Goal: Task Accomplishment & Management: Manage account settings

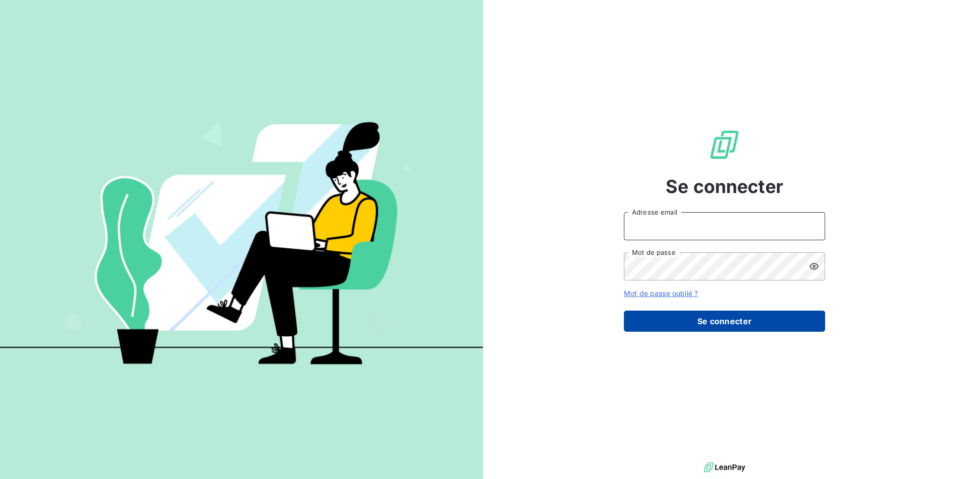
type input "[PERSON_NAME][EMAIL_ADDRESS][DOMAIN_NAME]"
click at [739, 323] on button "Se connecter" at bounding box center [724, 321] width 201 height 21
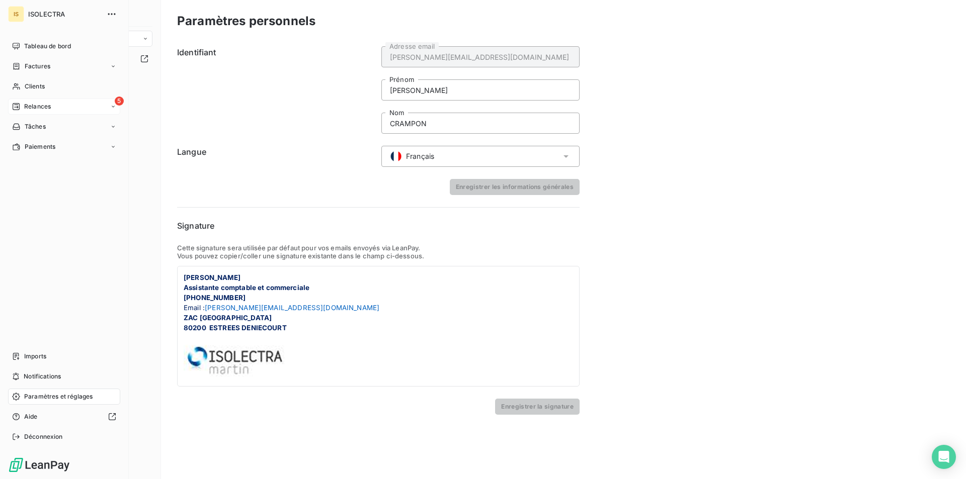
click at [25, 106] on span "Relances" at bounding box center [37, 106] width 27 height 9
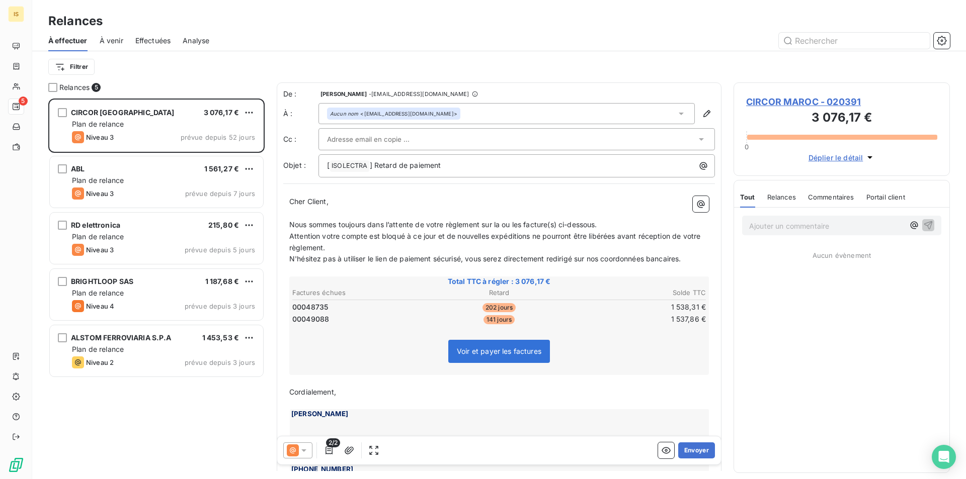
scroll to position [373, 209]
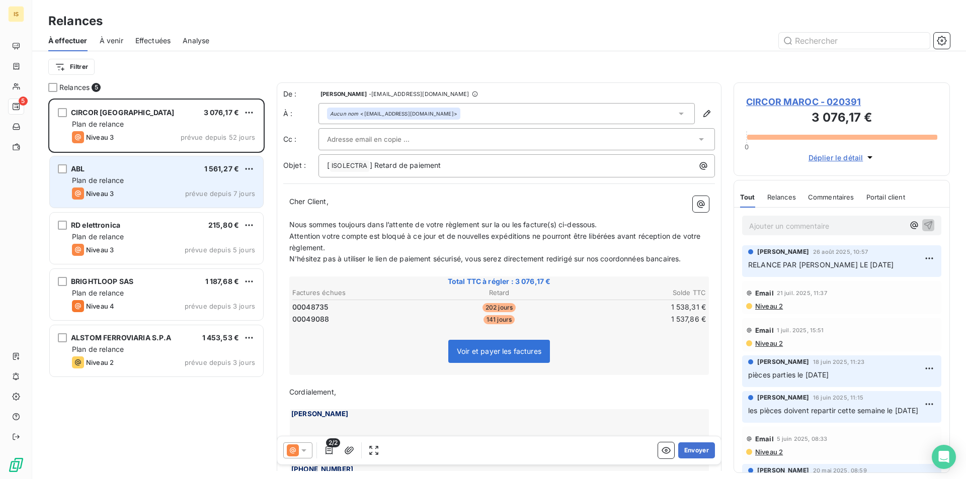
click at [140, 157] on div "ABL 1 561,27 € Plan de relance Niveau 3 prévue depuis 7 jours" at bounding box center [156, 181] width 213 height 51
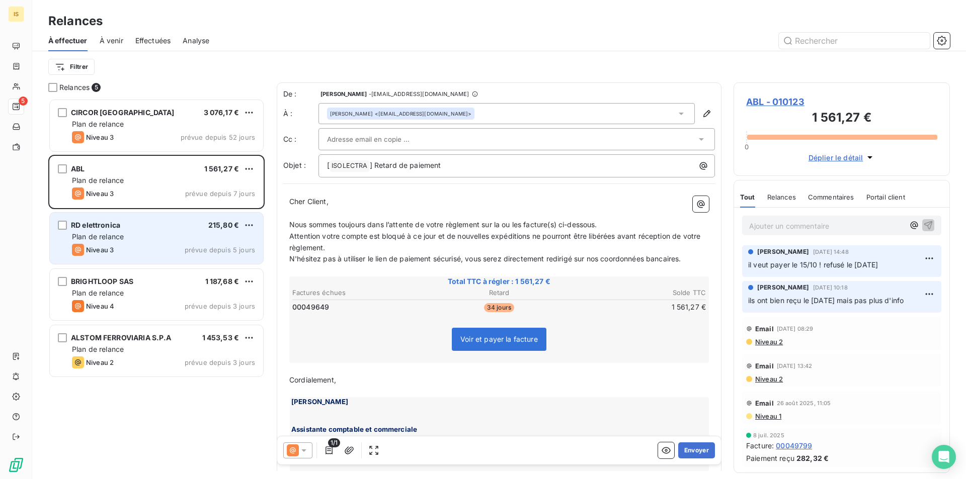
click at [150, 214] on div "RD elettronica 215,80 € Plan de relance Niveau 3 prévue depuis 5 jours" at bounding box center [156, 238] width 213 height 51
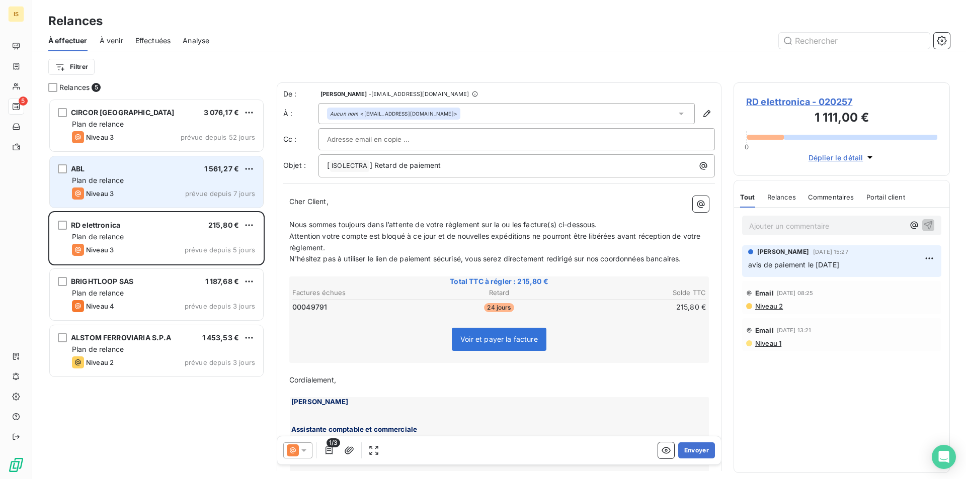
click at [156, 192] on div "Niveau 3 prévue depuis 7 jours" at bounding box center [163, 194] width 183 height 12
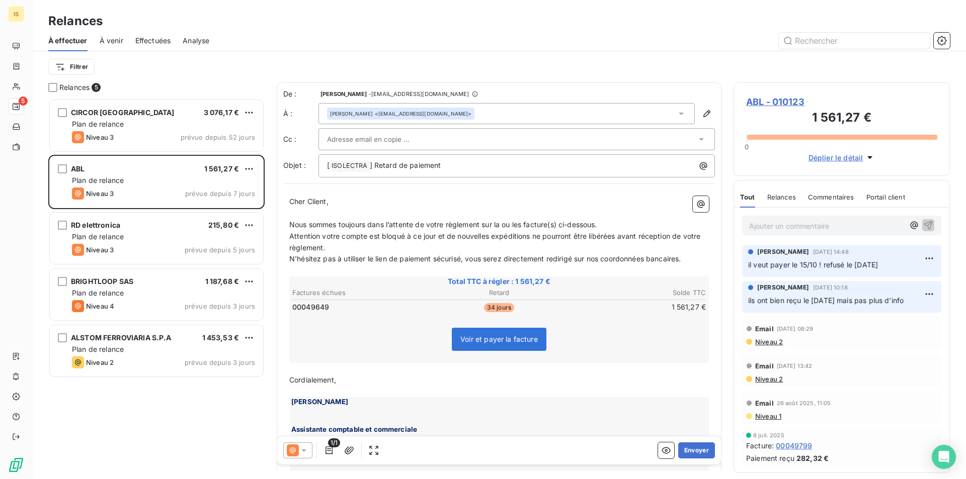
click at [791, 230] on p "Ajouter un commentaire ﻿" at bounding box center [826, 226] width 155 height 13
click at [925, 228] on icon "button" at bounding box center [928, 225] width 10 height 10
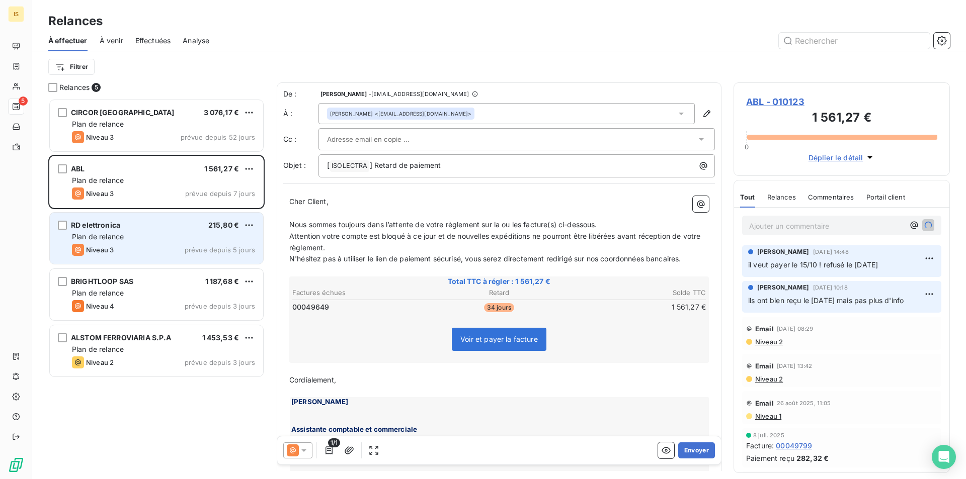
click at [139, 224] on div "RD elettronica 215,80 €" at bounding box center [163, 225] width 183 height 9
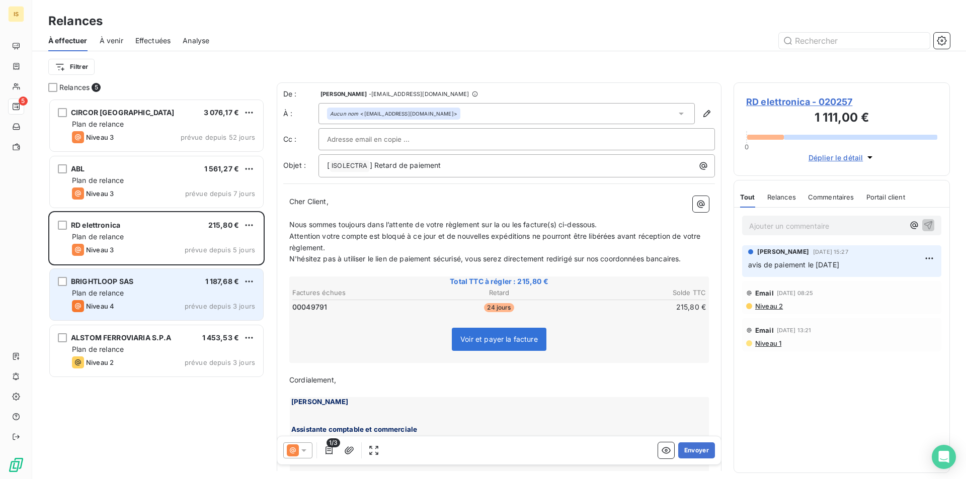
click at [158, 277] on div "BRIGHTLOOP SAS 1 187,68 € Plan de relance Niveau 4 prévue depuis 3 jours" at bounding box center [156, 294] width 213 height 51
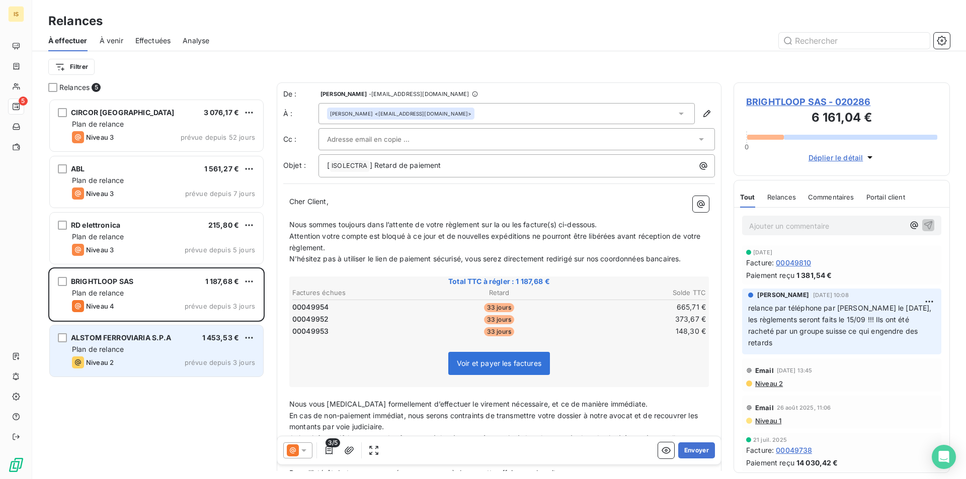
drag, startPoint x: 177, startPoint y: 348, endPoint x: 178, endPoint y: 355, distance: 6.6
click at [178, 355] on div "ALSTOM FERROVIARIA S.P.A 1 453,53 € Plan de relance Niveau 2 prévue depuis 3 jo…" at bounding box center [156, 350] width 213 height 51
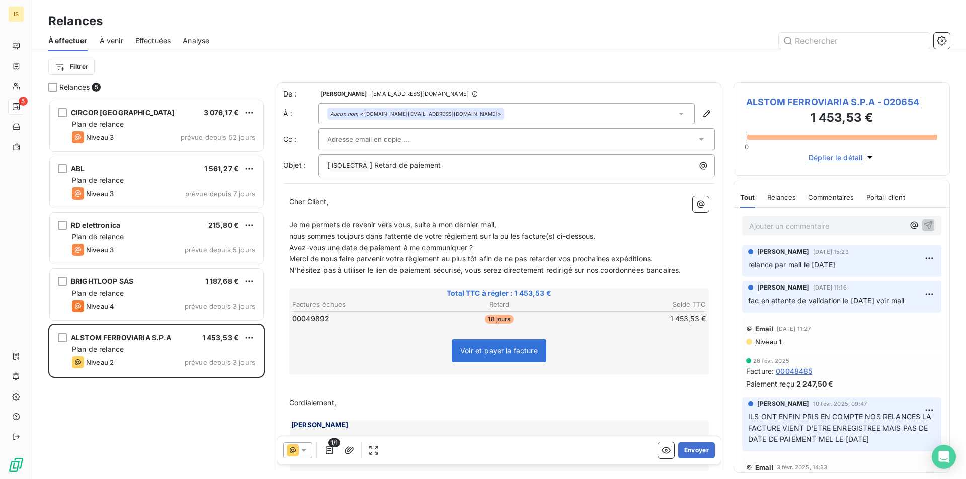
click at [433, 140] on div at bounding box center [511, 139] width 369 height 15
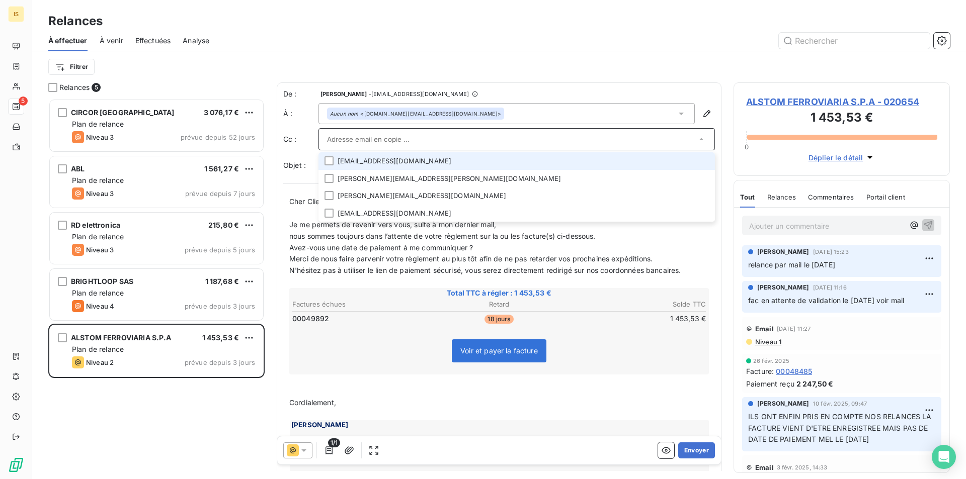
click at [445, 110] on div "Aucun nom <[DOMAIN_NAME][EMAIL_ADDRESS][DOMAIN_NAME]>" at bounding box center [415, 113] width 171 height 7
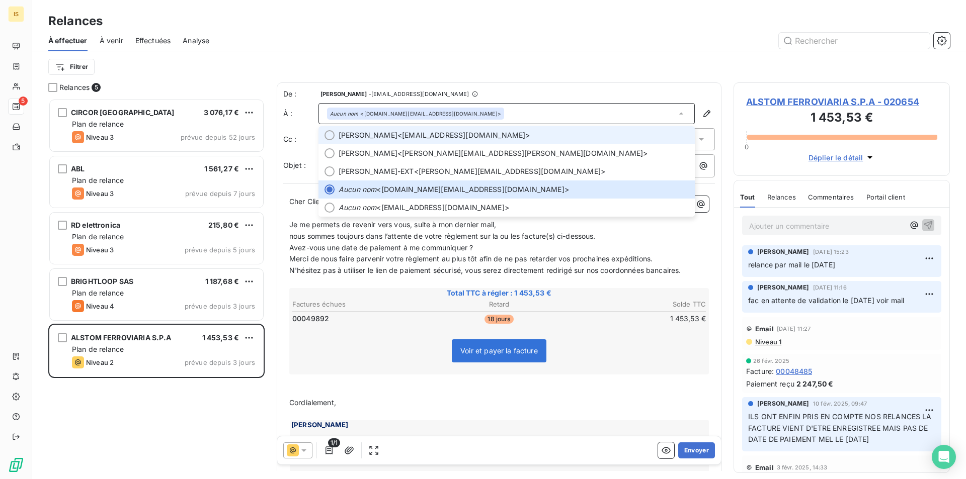
click at [328, 135] on div at bounding box center [329, 135] width 10 height 10
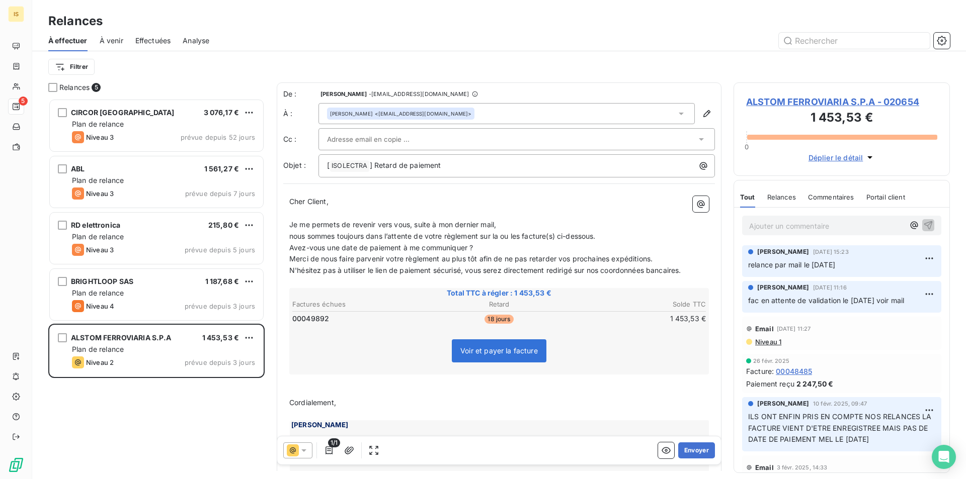
click at [333, 141] on input "text" at bounding box center [381, 139] width 108 height 15
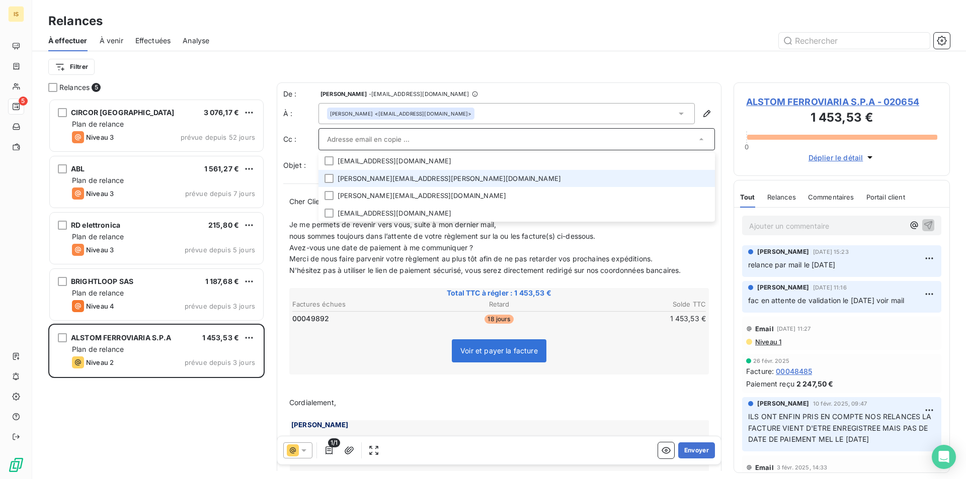
click at [323, 177] on li "[PERSON_NAME][EMAIL_ADDRESS][PERSON_NAME][DOMAIN_NAME]" at bounding box center [516, 179] width 396 height 18
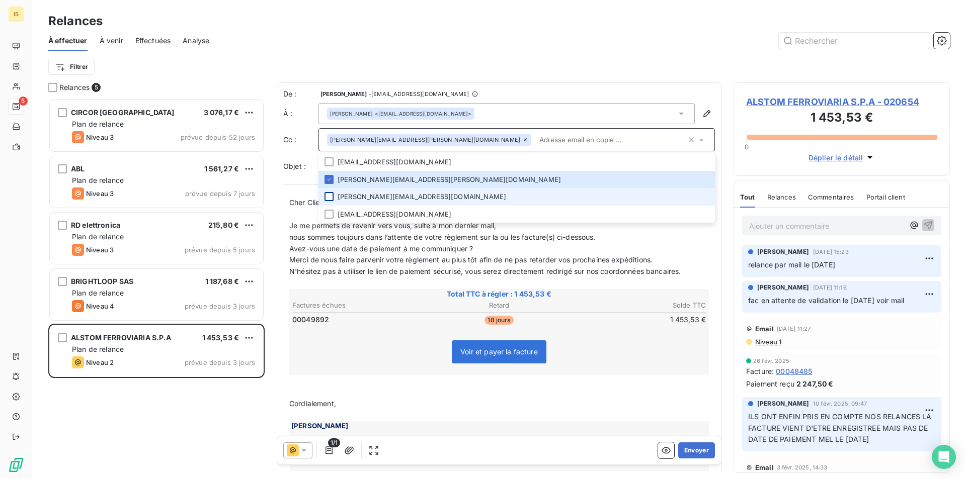
click at [327, 198] on div at bounding box center [328, 196] width 9 height 9
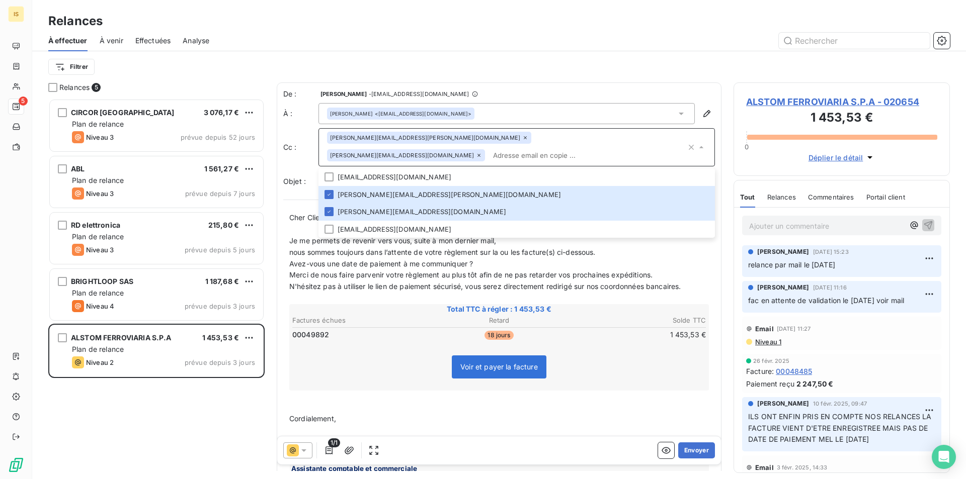
click at [424, 425] on p "﻿" at bounding box center [498, 431] width 419 height 12
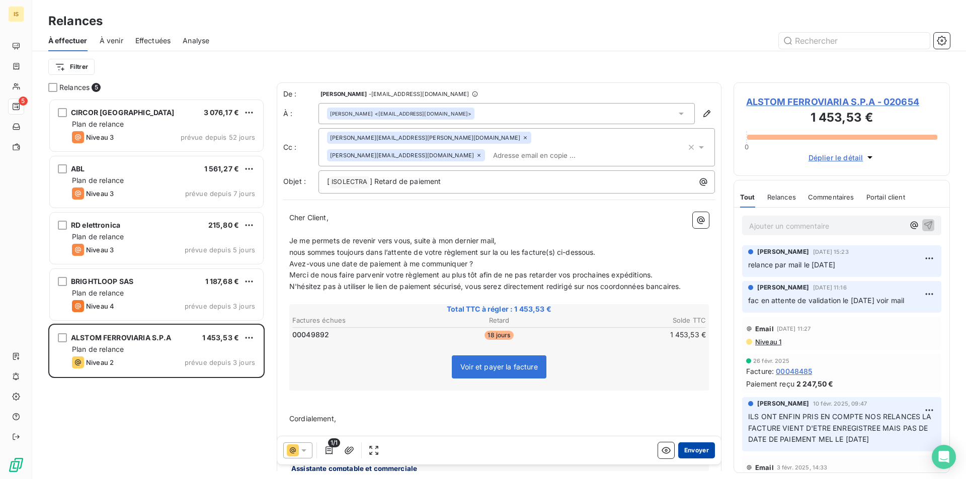
click at [689, 452] on button "Envoyer" at bounding box center [696, 451] width 37 height 16
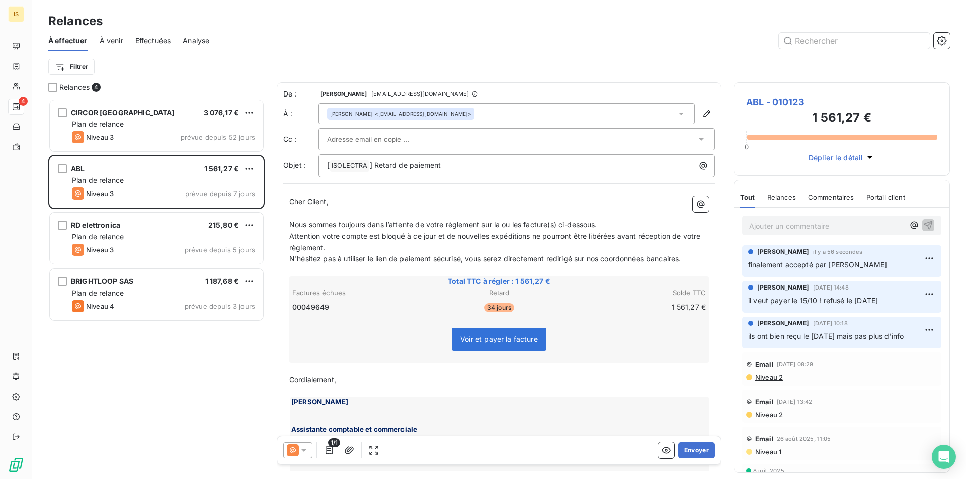
click at [115, 32] on div "À venir" at bounding box center [112, 40] width 24 height 21
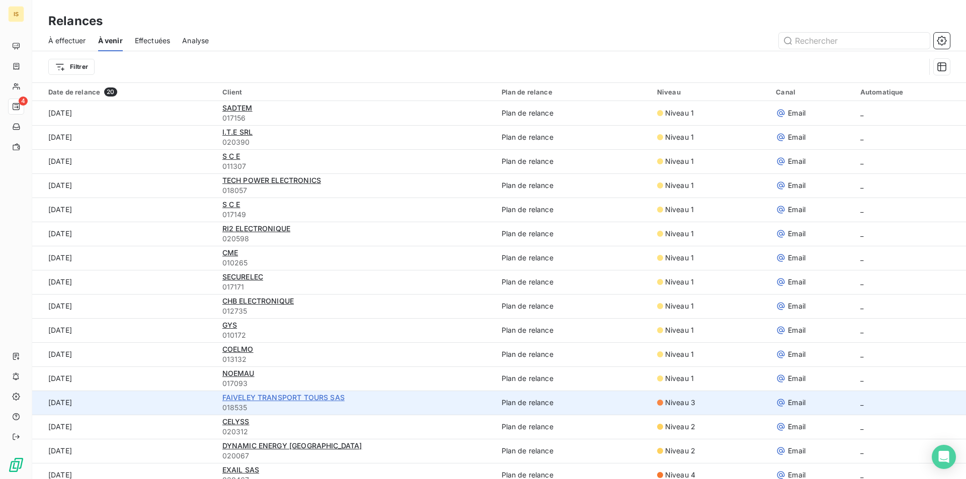
click at [277, 399] on span "FAIVELEY TRANSPORT TOURS SAS" at bounding box center [283, 397] width 122 height 9
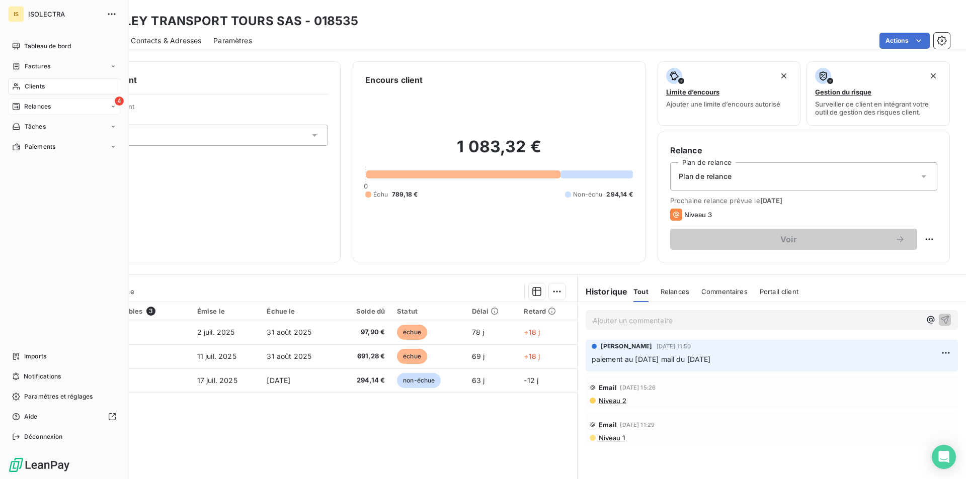
click at [32, 101] on div "4 Relances" at bounding box center [64, 107] width 112 height 16
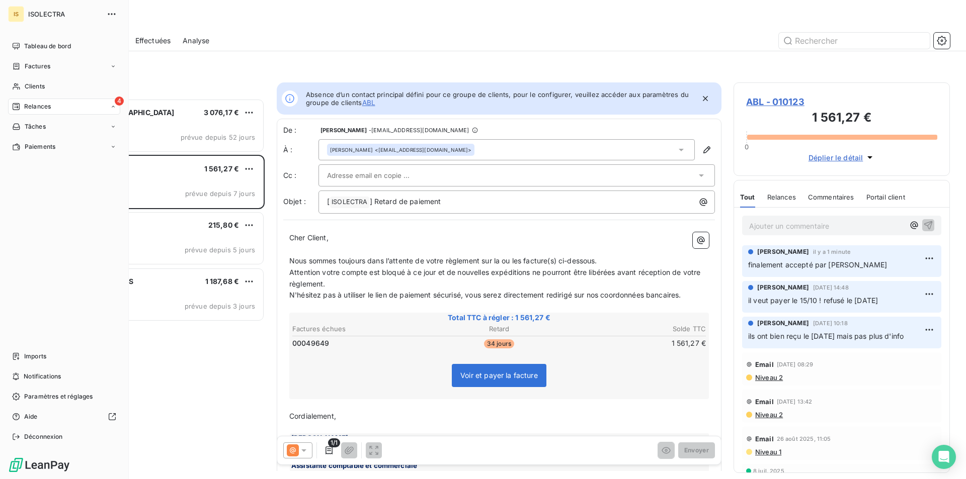
scroll to position [8, 8]
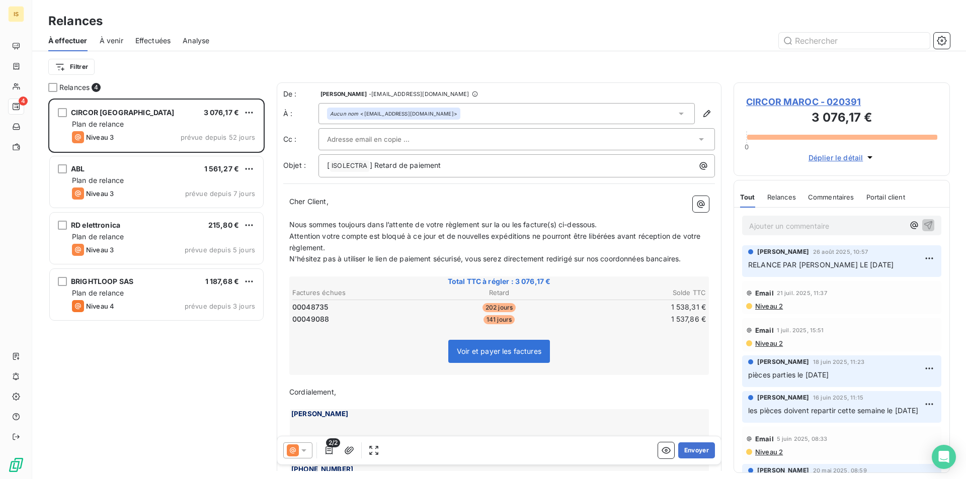
click at [117, 39] on span "À venir" at bounding box center [112, 41] width 24 height 10
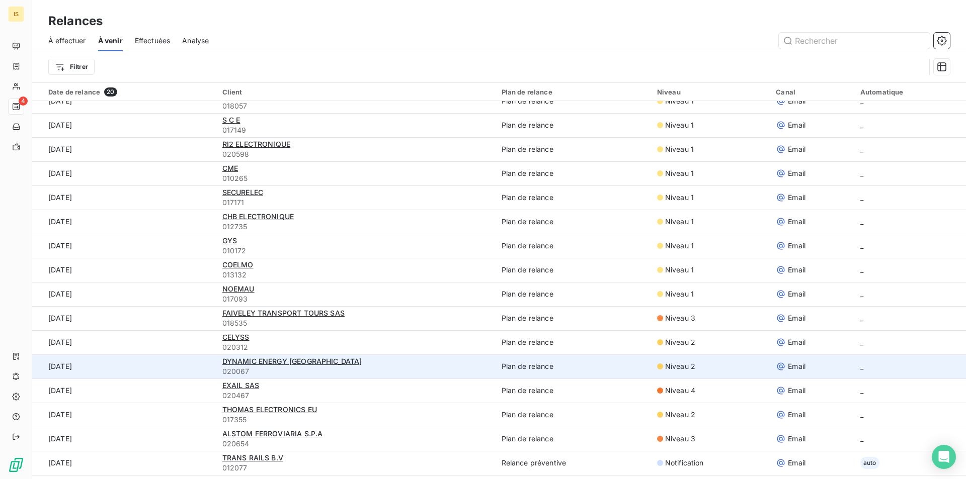
scroll to position [101, 0]
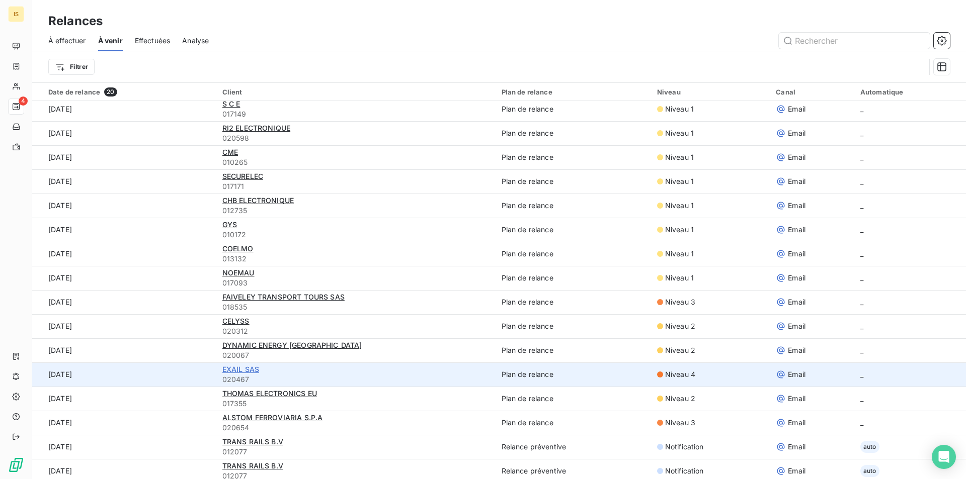
click at [240, 368] on span "EXAIL SAS" at bounding box center [240, 369] width 37 height 9
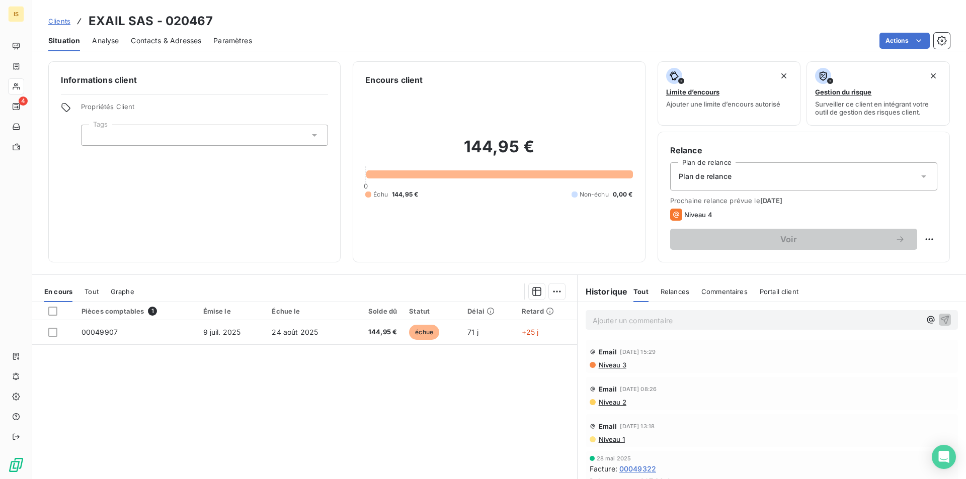
click at [924, 230] on div "Voir" at bounding box center [803, 239] width 267 height 21
click at [923, 234] on html "IS 4 Clients EXAIL SAS - 020467 Situation Analyse Contacts & Adresses Paramètre…" at bounding box center [483, 239] width 966 height 479
click at [897, 262] on div "Replanifier cette action" at bounding box center [880, 261] width 90 height 16
select select "8"
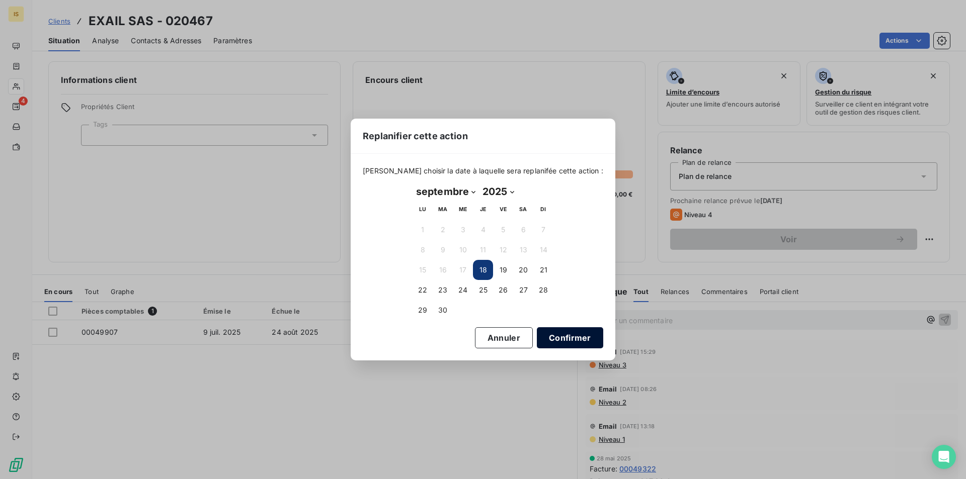
click at [548, 331] on button "Confirmer" at bounding box center [570, 337] width 66 height 21
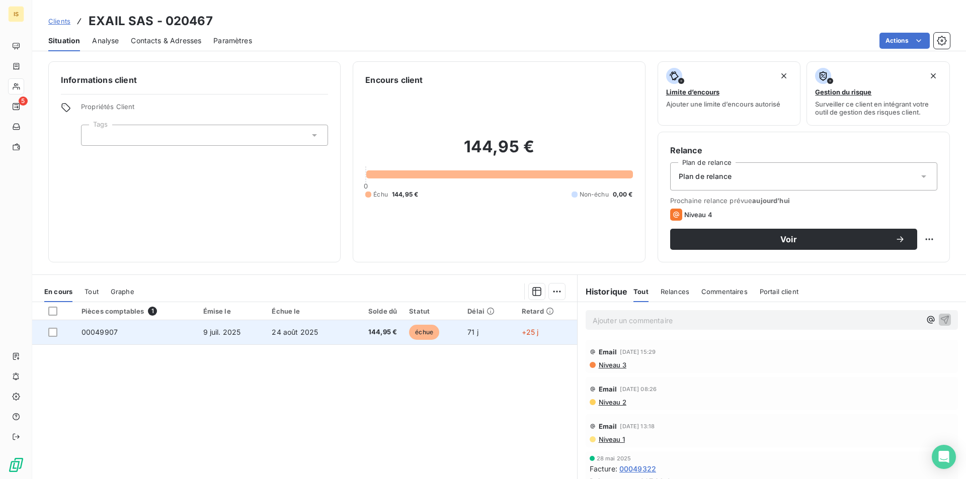
click at [328, 332] on td "24 août 2025" at bounding box center [306, 332] width 80 height 24
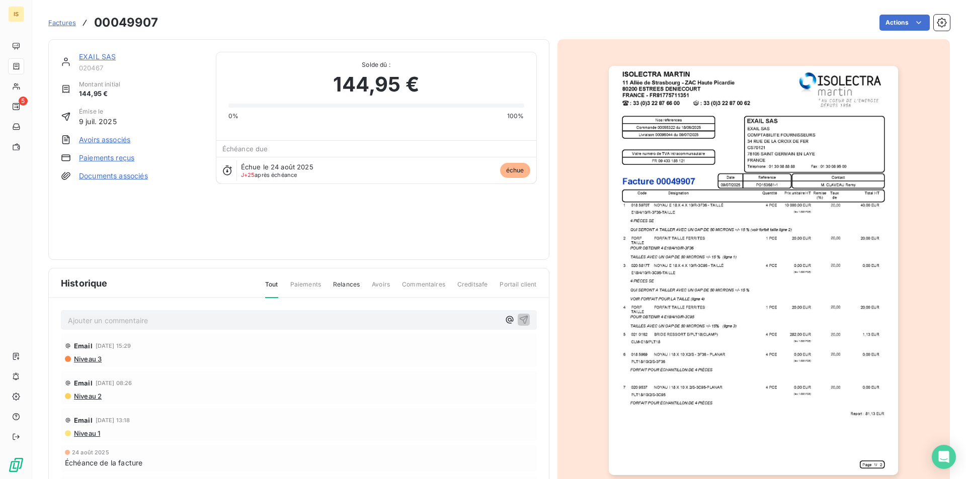
click at [106, 55] on link "EXAIL SAS" at bounding box center [97, 56] width 37 height 9
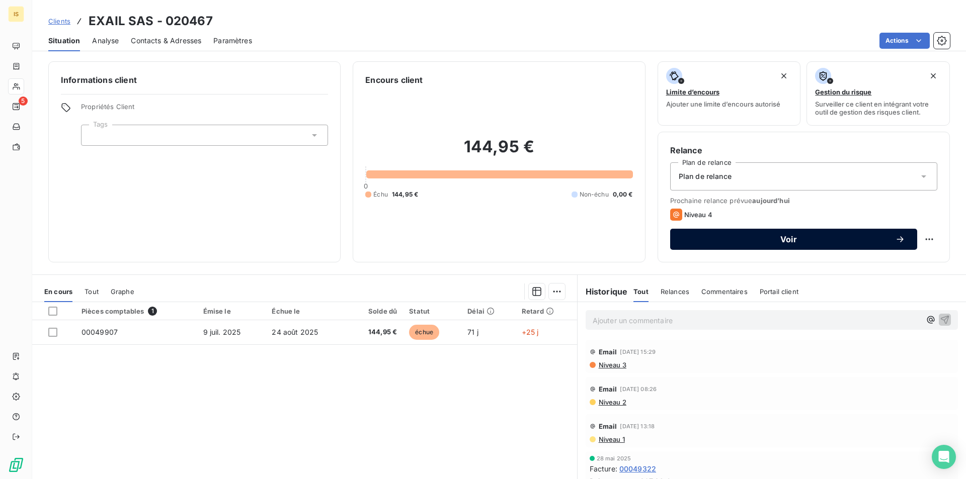
click at [771, 241] on span "Voir" at bounding box center [788, 239] width 213 height 8
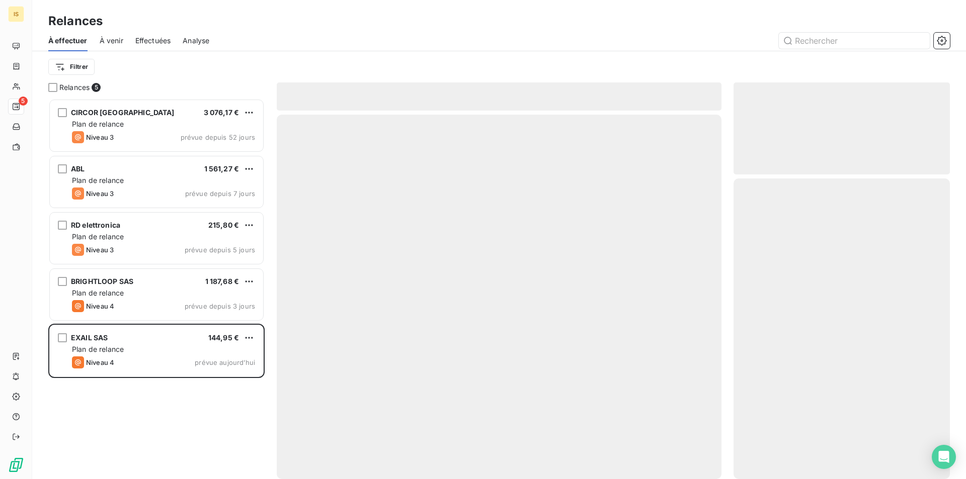
scroll to position [373, 209]
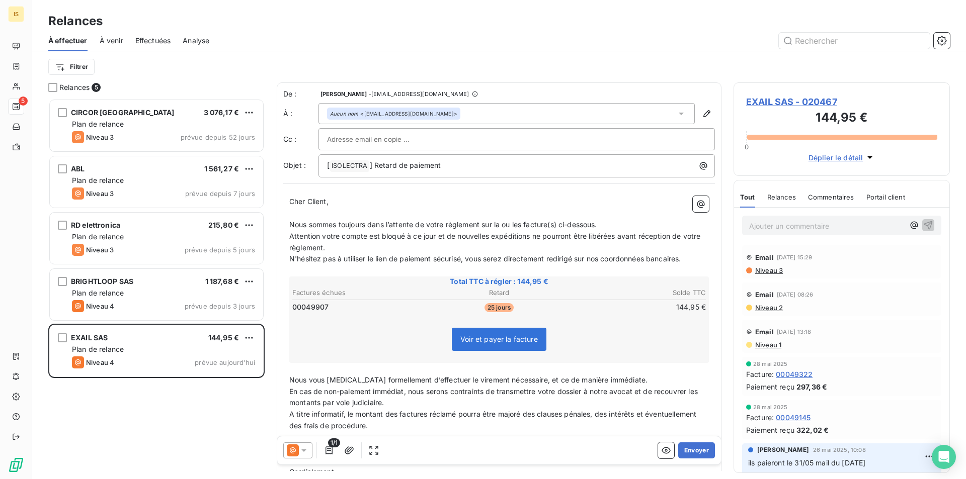
click at [414, 141] on input "text" at bounding box center [381, 139] width 108 height 15
paste input "[PERSON_NAME][EMAIL_ADDRESS][DOMAIN_NAME]"
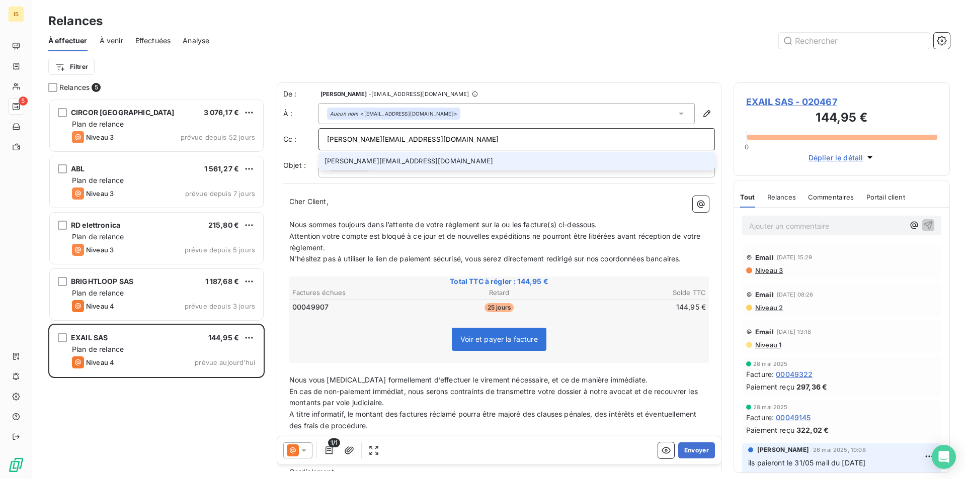
type input "[PERSON_NAME][EMAIL_ADDRESS][DOMAIN_NAME]"
click at [426, 161] on li "[PERSON_NAME][EMAIL_ADDRESS][DOMAIN_NAME]" at bounding box center [516, 161] width 396 height 18
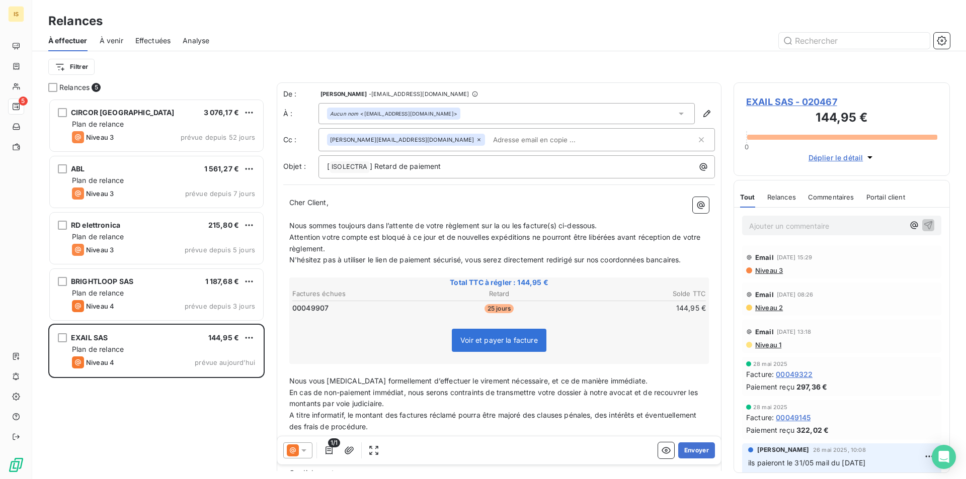
click at [304, 452] on icon at bounding box center [304, 451] width 10 height 10
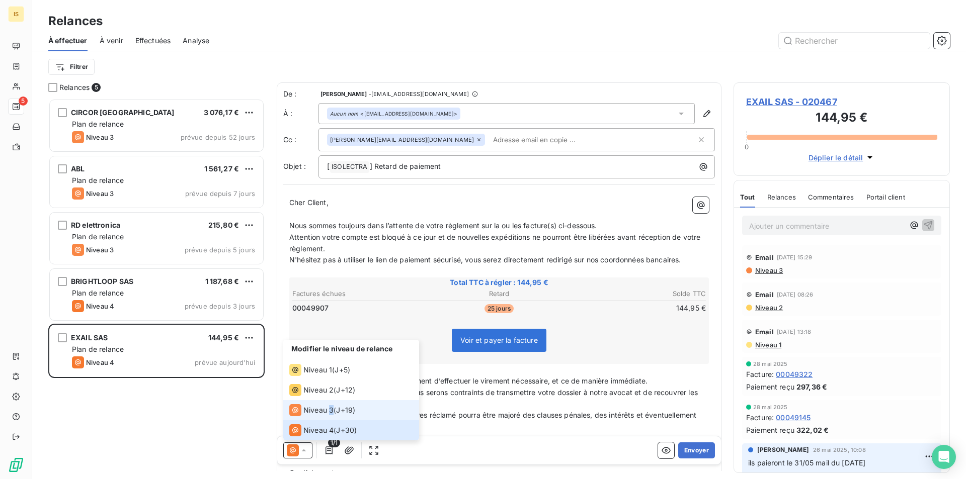
click at [331, 410] on span "Niveau 3" at bounding box center [318, 410] width 30 height 10
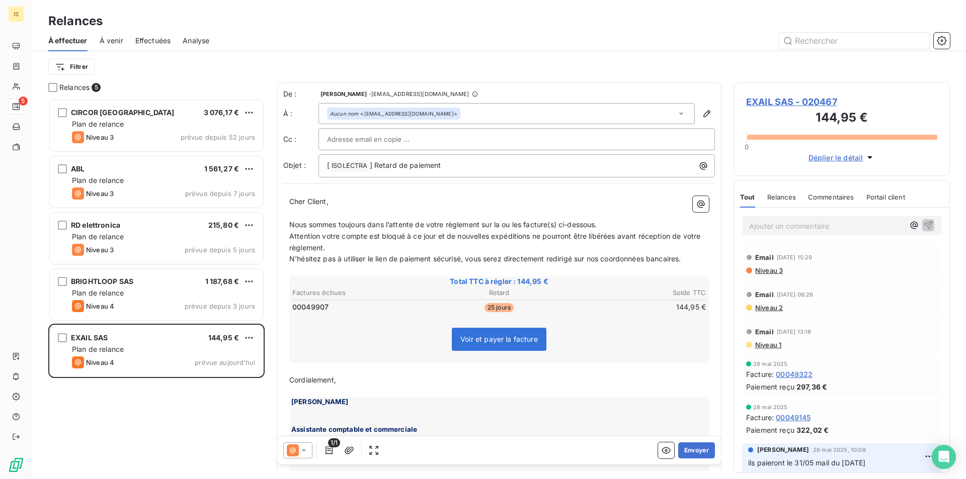
click at [371, 139] on input "text" at bounding box center [381, 139] width 108 height 15
paste input "[PERSON_NAME][EMAIL_ADDRESS][DOMAIN_NAME]"
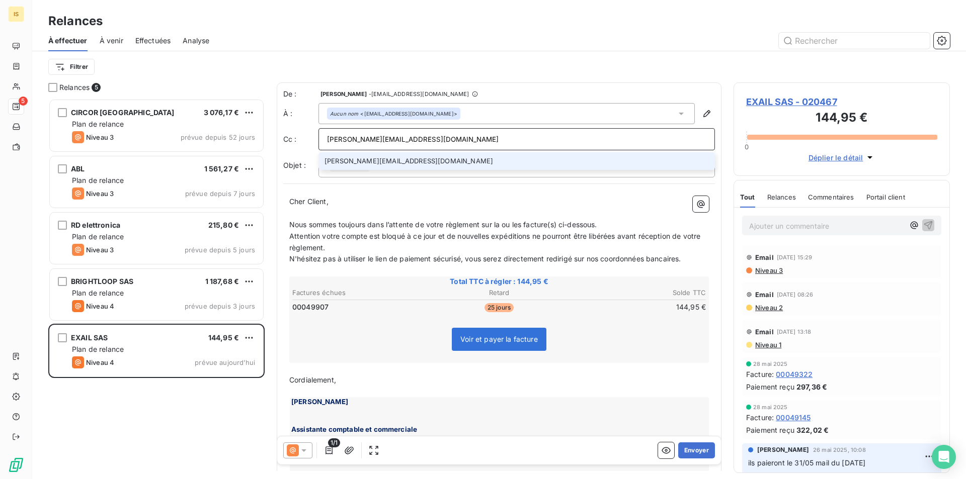
type input "[PERSON_NAME][EMAIL_ADDRESS][DOMAIN_NAME]"
click at [391, 167] on li "[PERSON_NAME][EMAIL_ADDRESS][DOMAIN_NAME]" at bounding box center [516, 161] width 396 height 18
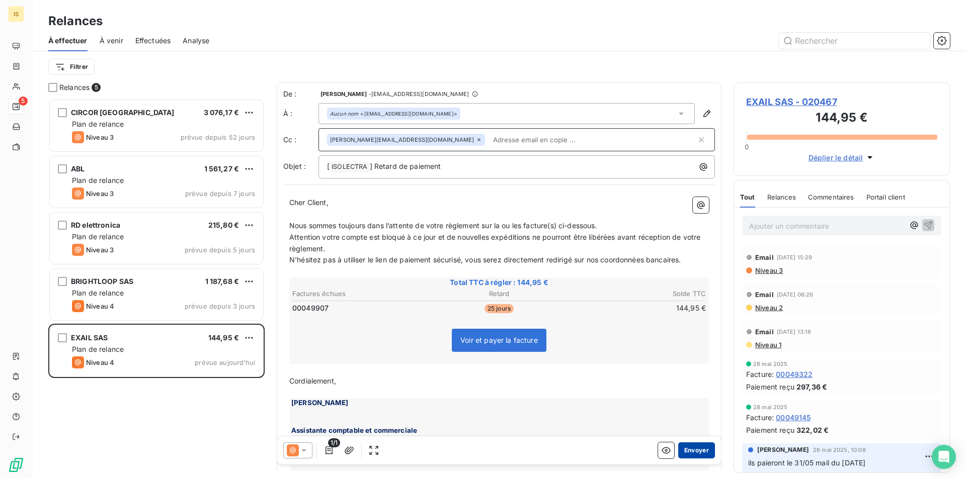
click at [698, 453] on button "Envoyer" at bounding box center [696, 451] width 37 height 16
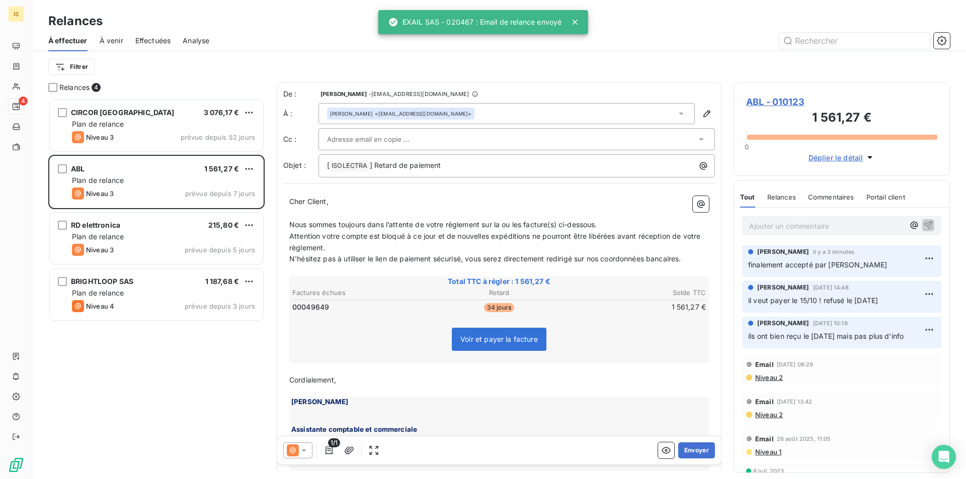
click at [111, 40] on span "À venir" at bounding box center [112, 41] width 24 height 10
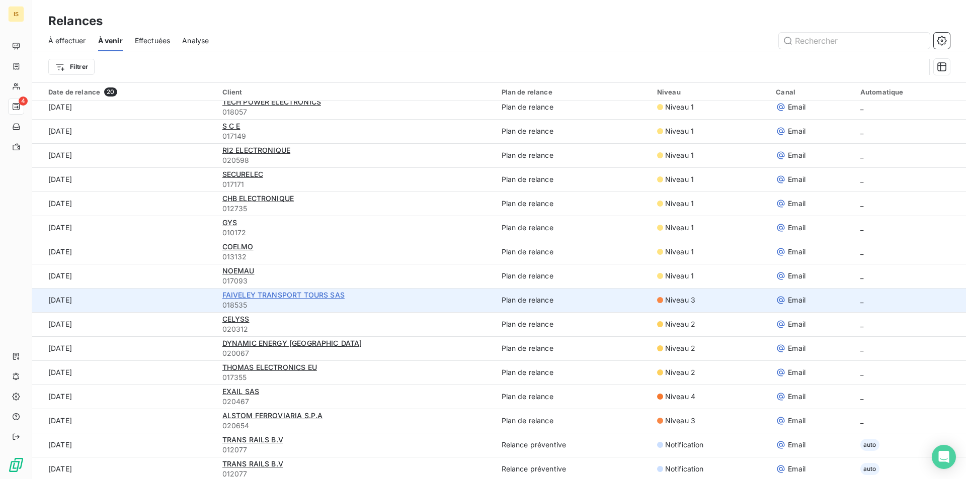
scroll to position [105, 0]
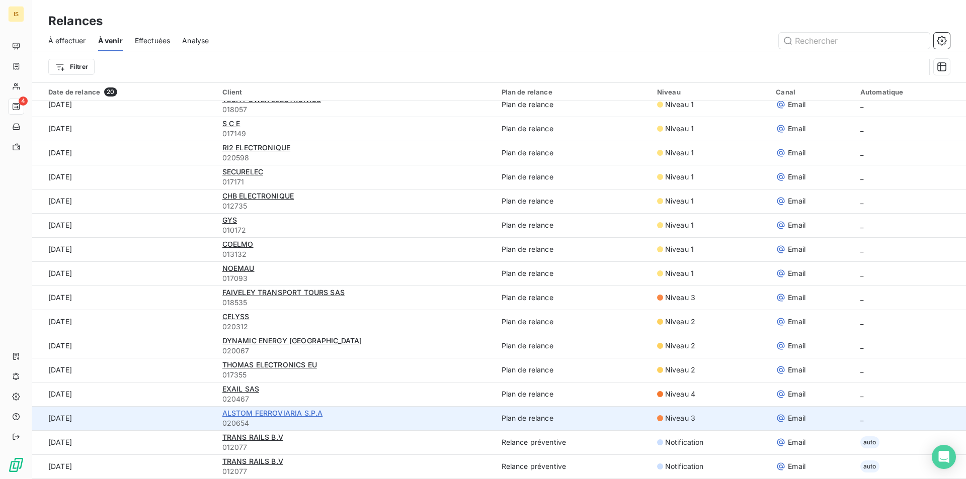
click at [237, 414] on span "ALSTOM FERROVIARIA S.P.A" at bounding box center [272, 413] width 101 height 9
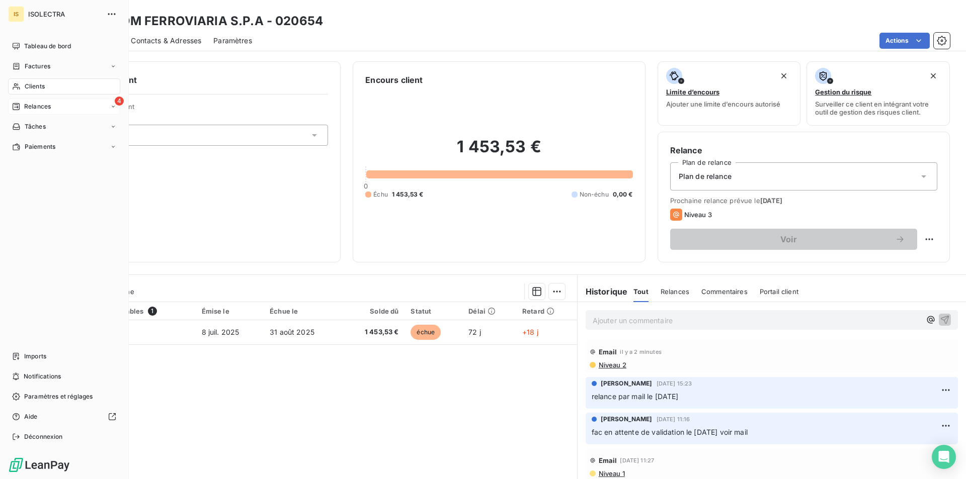
click at [41, 111] on div "4 Relances" at bounding box center [64, 107] width 112 height 16
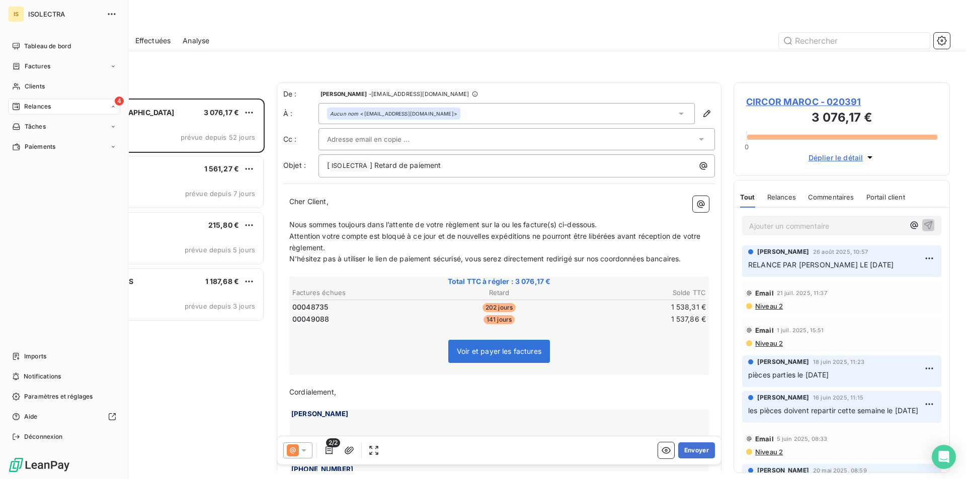
scroll to position [373, 209]
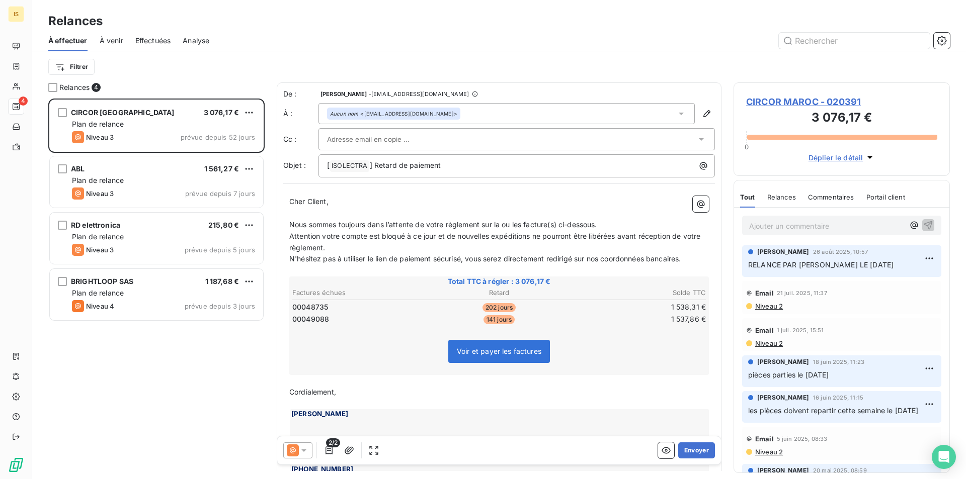
click at [102, 40] on span "À venir" at bounding box center [112, 41] width 24 height 10
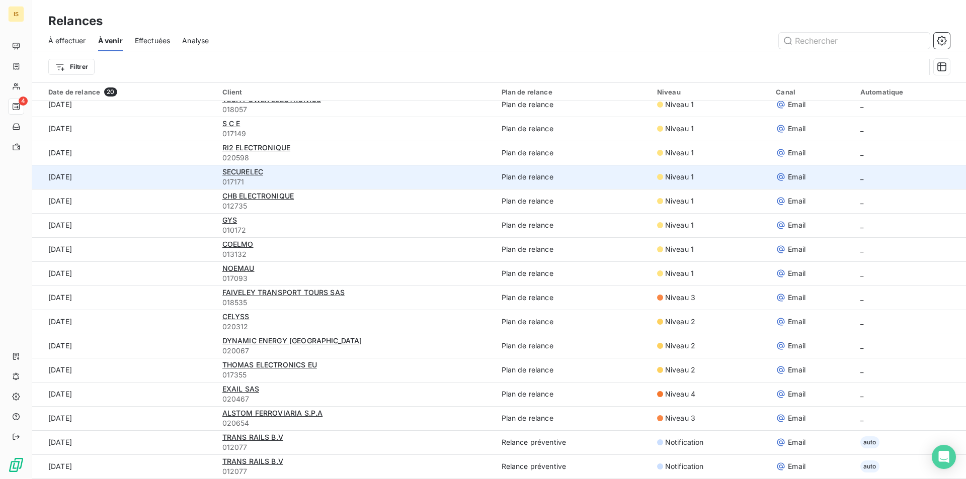
scroll to position [34, 0]
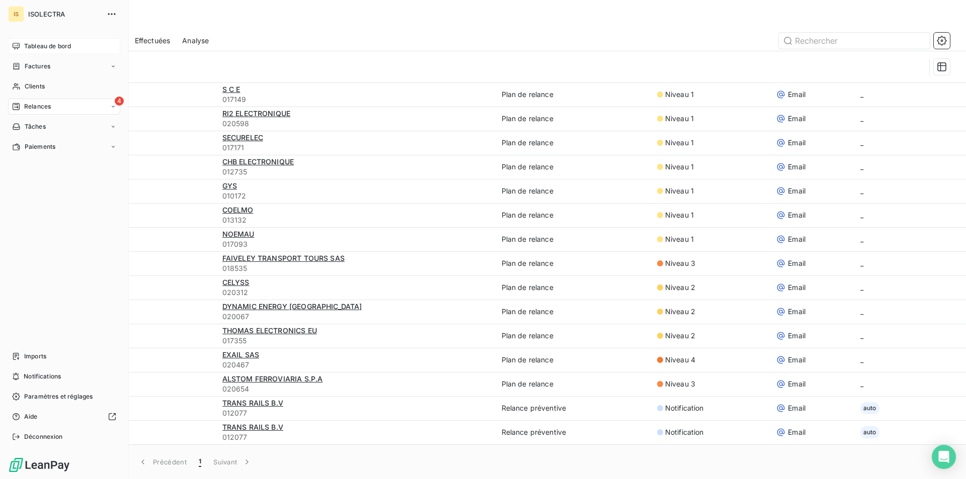
click at [16, 46] on icon at bounding box center [16, 46] width 7 height 7
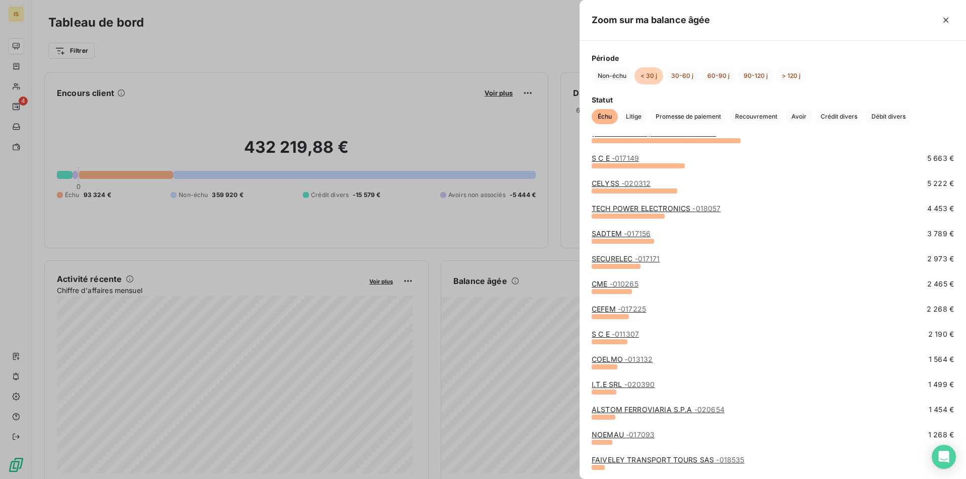
scroll to position [221, 0]
